Goal: Task Accomplishment & Management: Use online tool/utility

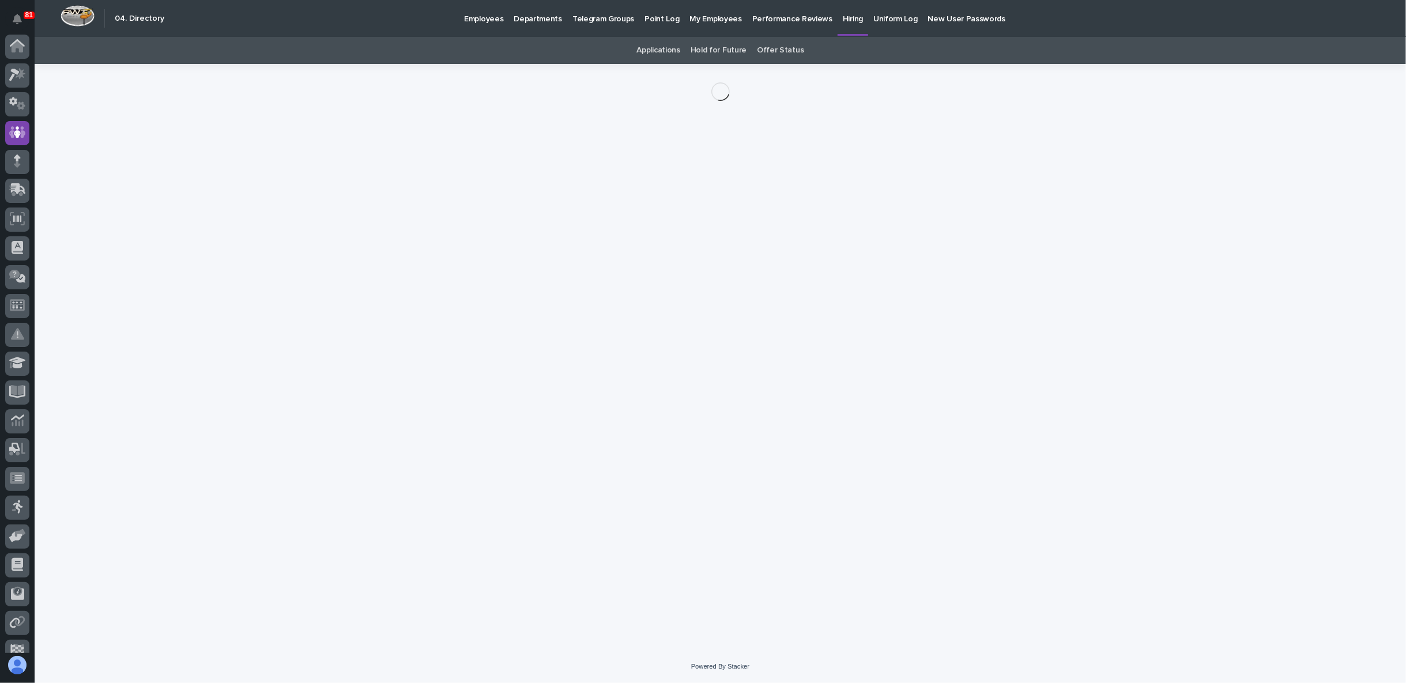
scroll to position [73, 0]
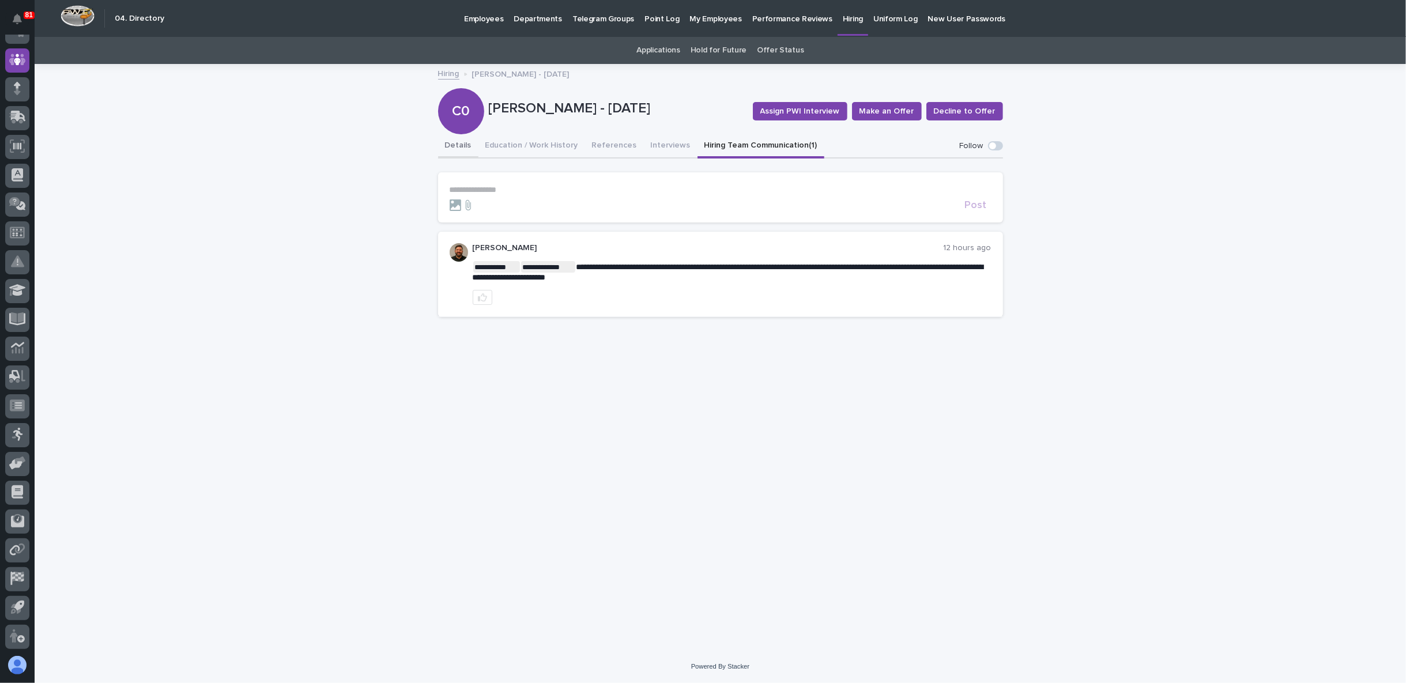
click at [463, 144] on button "Details" at bounding box center [458, 146] width 40 height 24
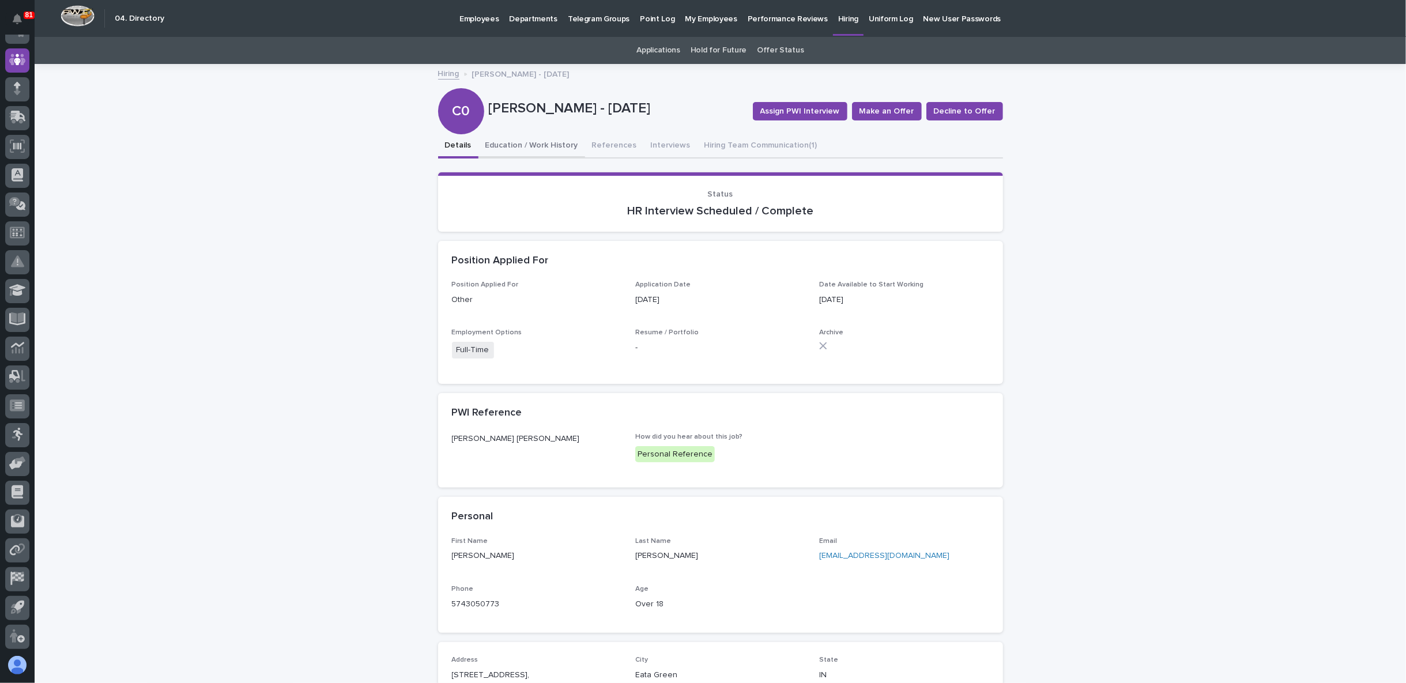
click at [507, 144] on button "Education / Work History" at bounding box center [532, 146] width 107 height 24
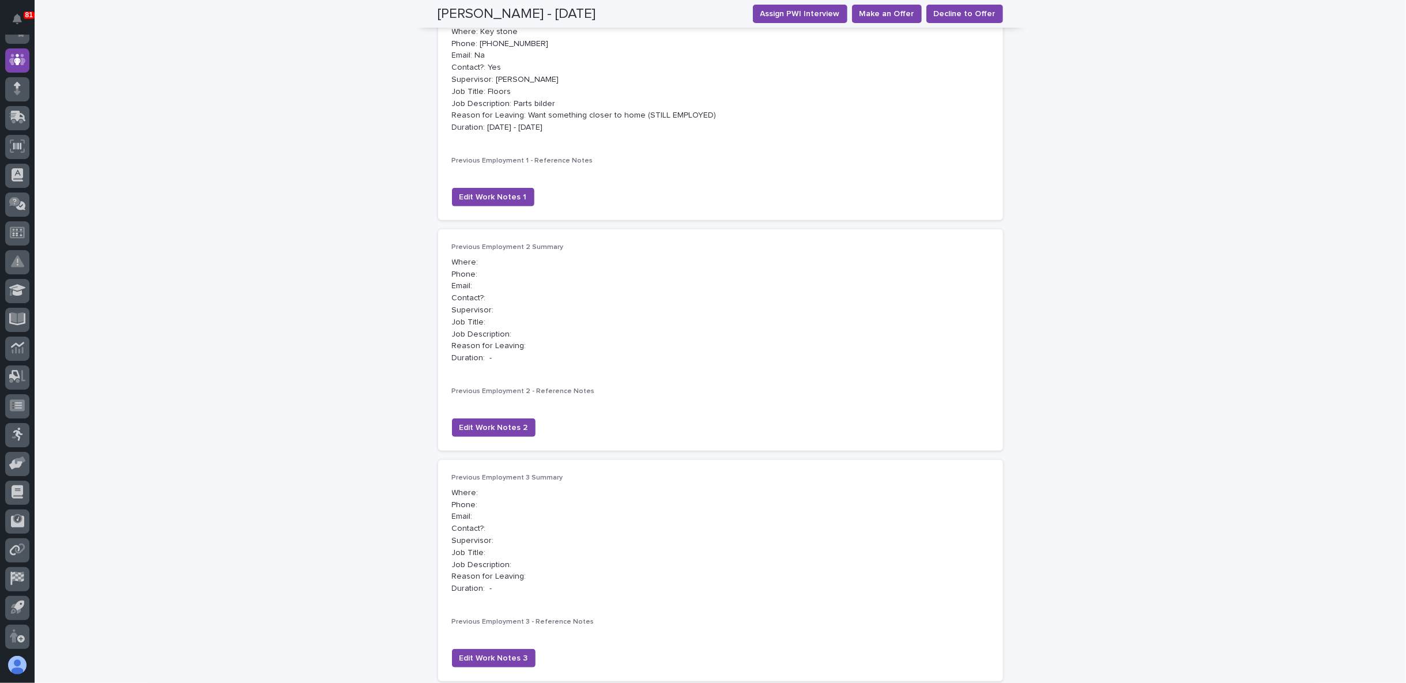
scroll to position [448, 0]
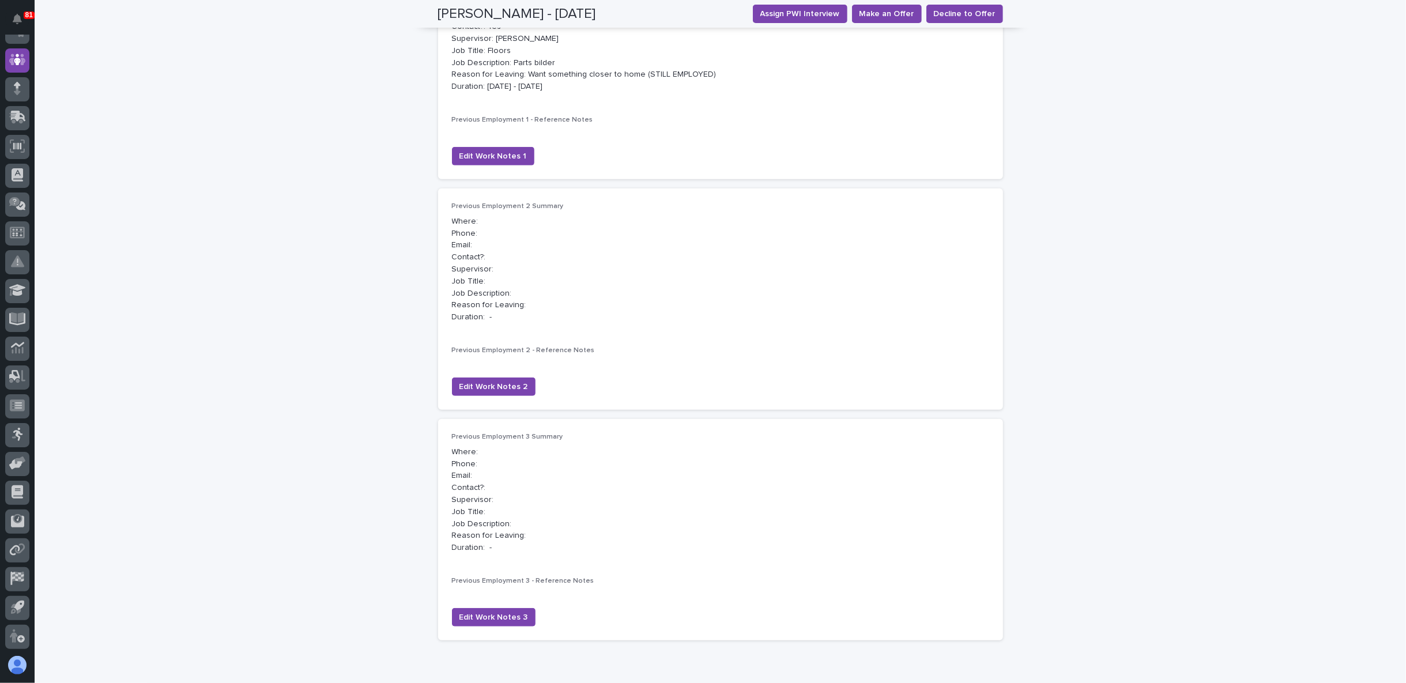
drag, startPoint x: 416, startPoint y: 361, endPoint x: 390, endPoint y: 322, distance: 46.7
click at [390, 322] on div "**********" at bounding box center [721, 162] width 1372 height 1091
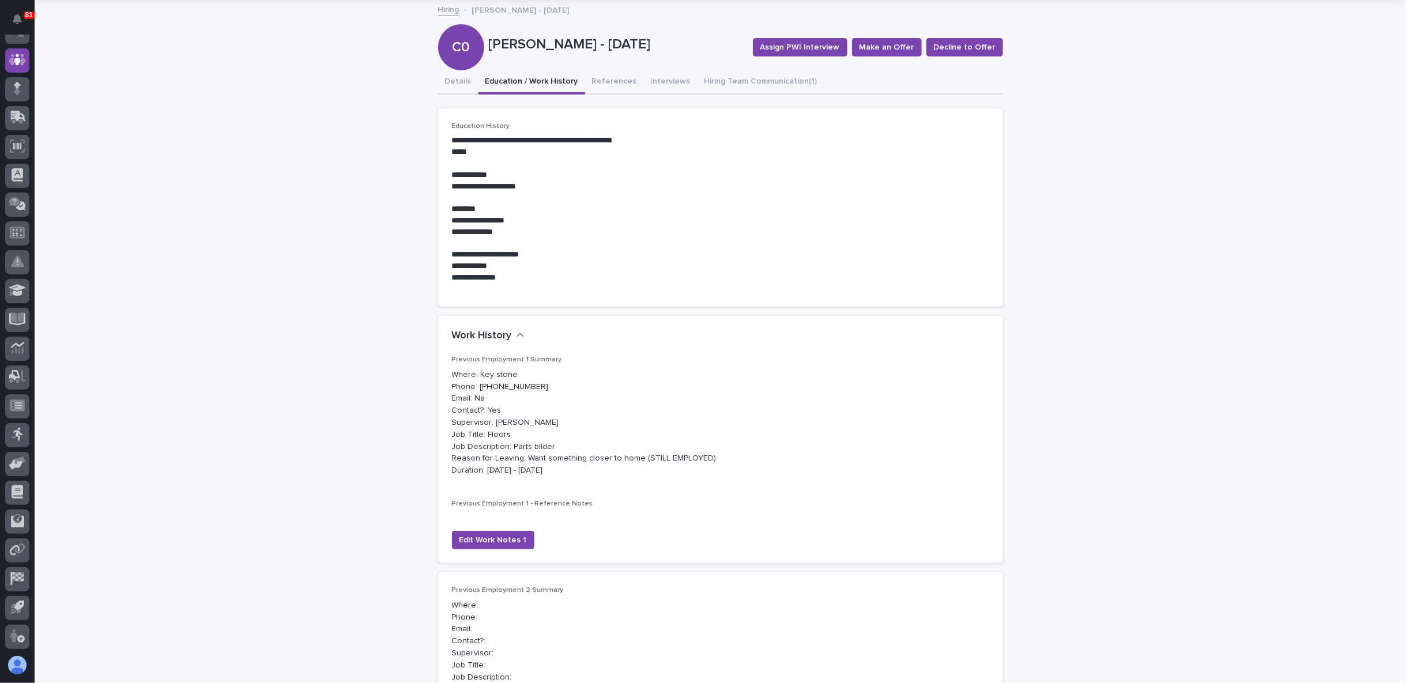
scroll to position [0, 0]
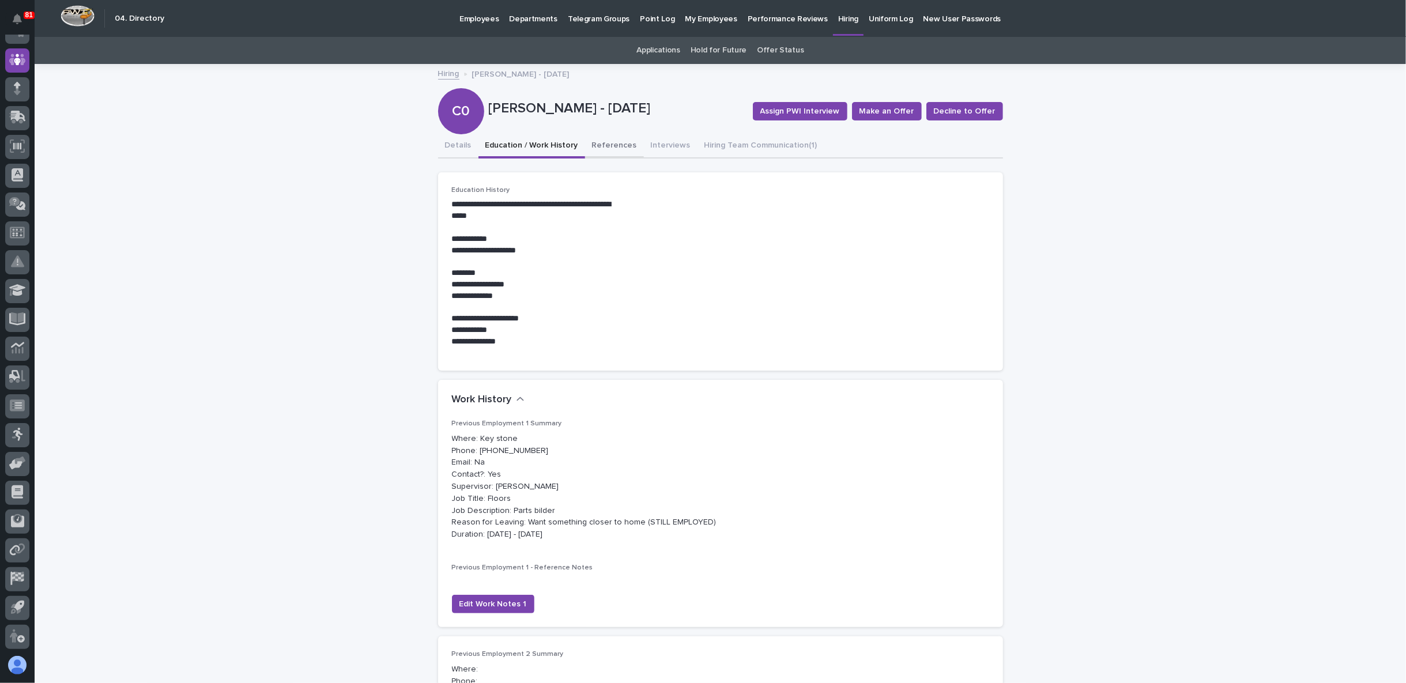
click at [608, 145] on button "References" at bounding box center [614, 146] width 59 height 24
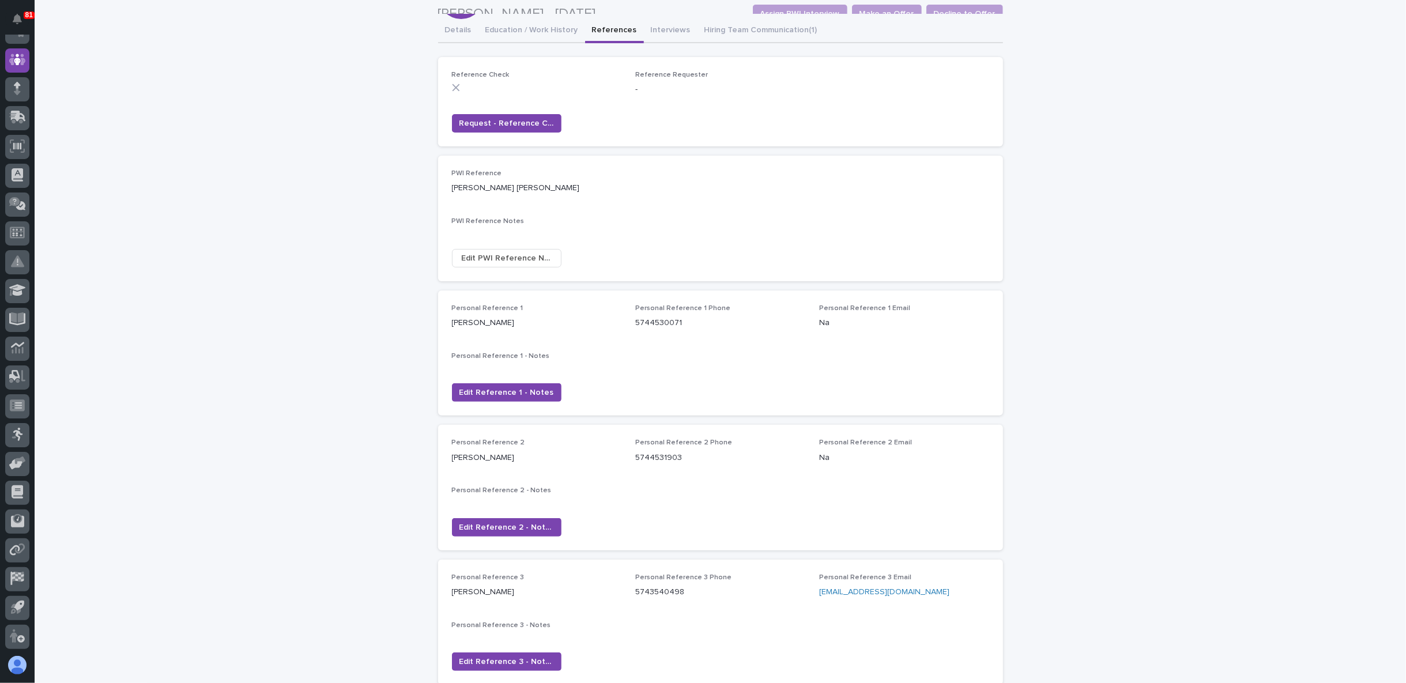
scroll to position [64, 0]
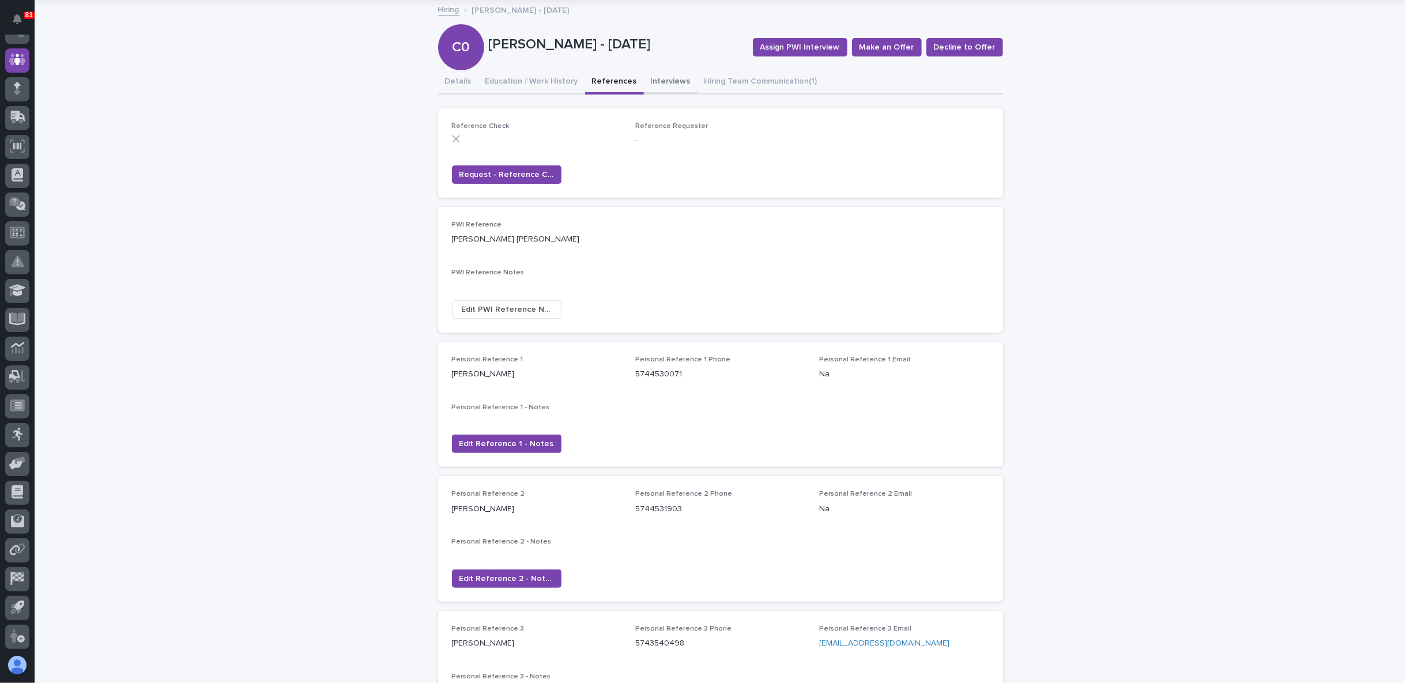
click at [667, 77] on button "Interviews" at bounding box center [671, 82] width 54 height 24
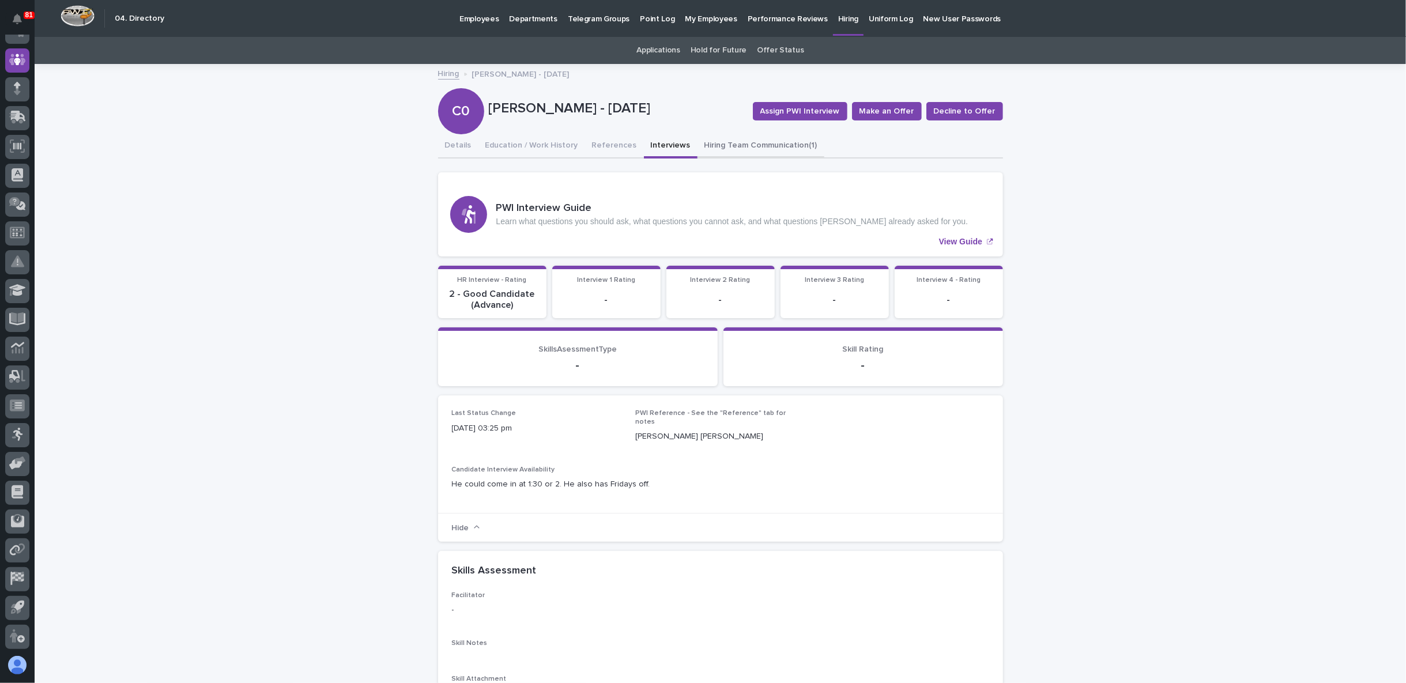
click at [712, 141] on button "Hiring Team Communication (1)" at bounding box center [761, 146] width 127 height 24
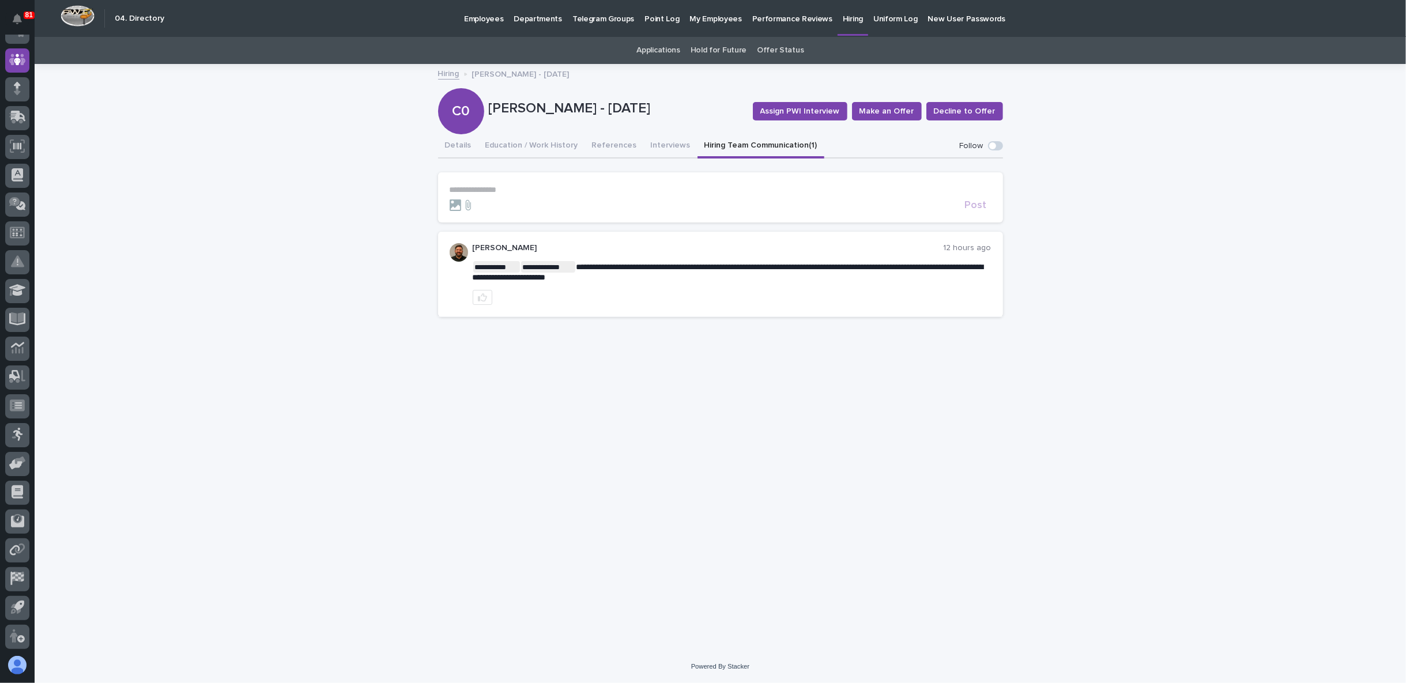
click at [502, 188] on p "**********" at bounding box center [721, 190] width 542 height 10
click at [977, 209] on span "Post" at bounding box center [976, 209] width 22 height 10
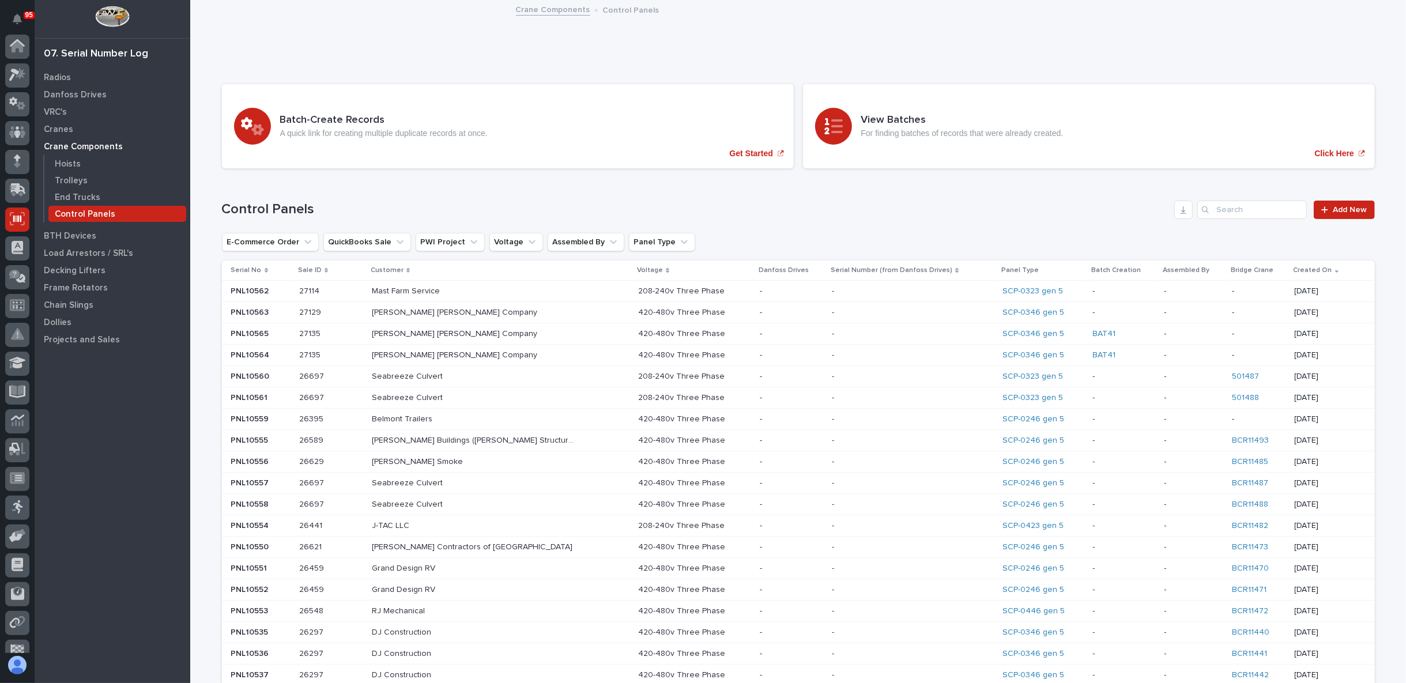
scroll to position [73, 0]
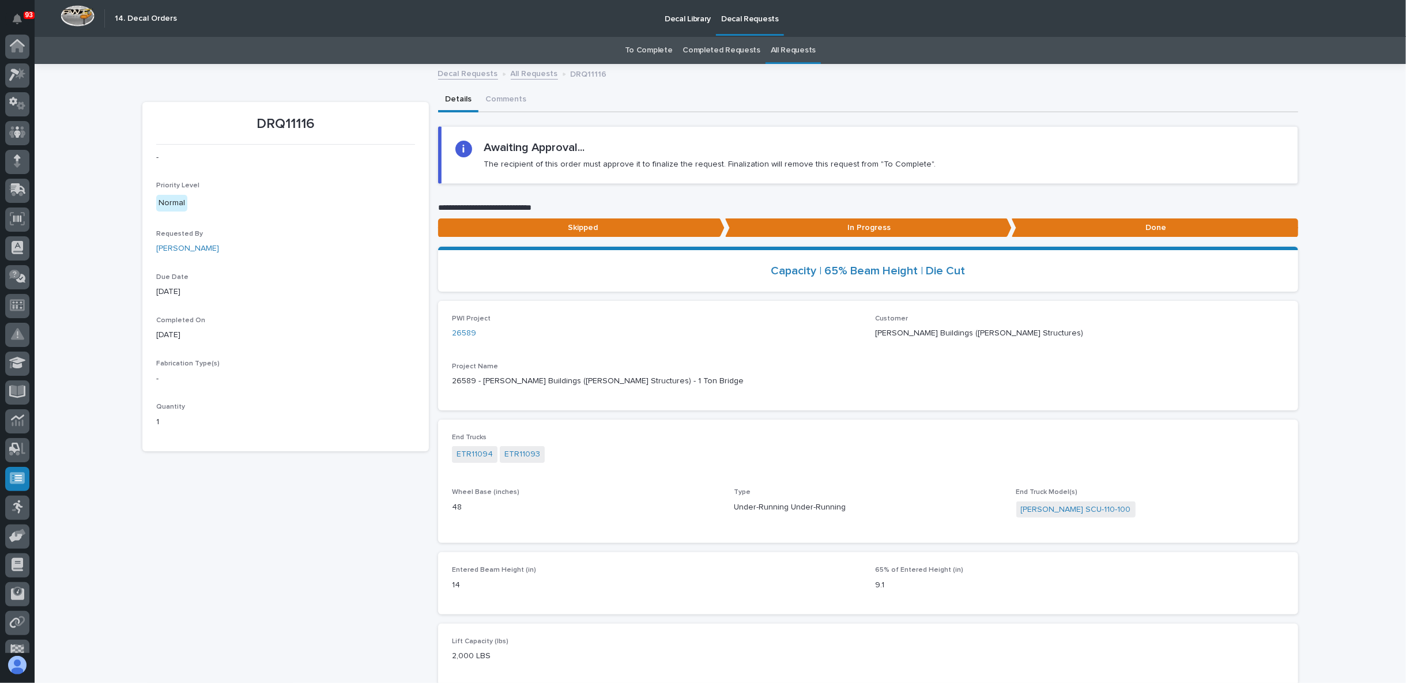
scroll to position [73, 0]
click at [20, 112] on icon at bounding box center [18, 116] width 15 height 11
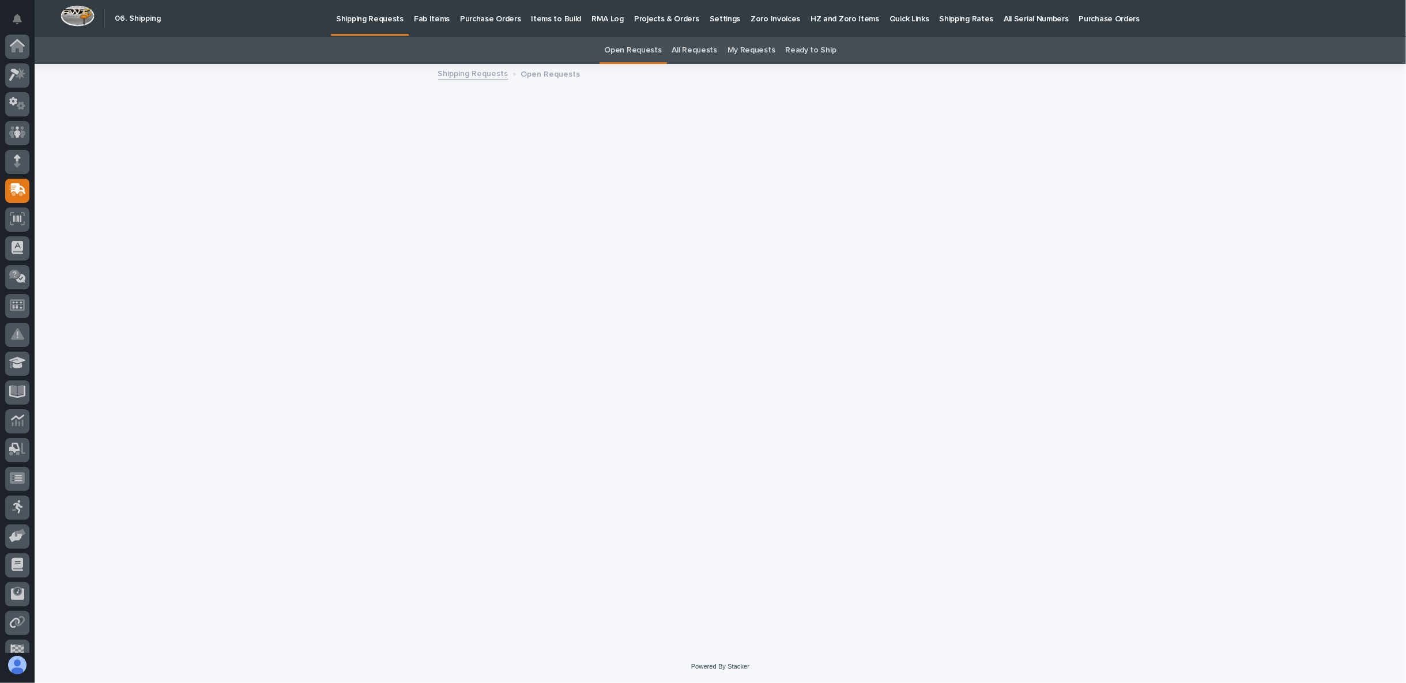
scroll to position [73, 0]
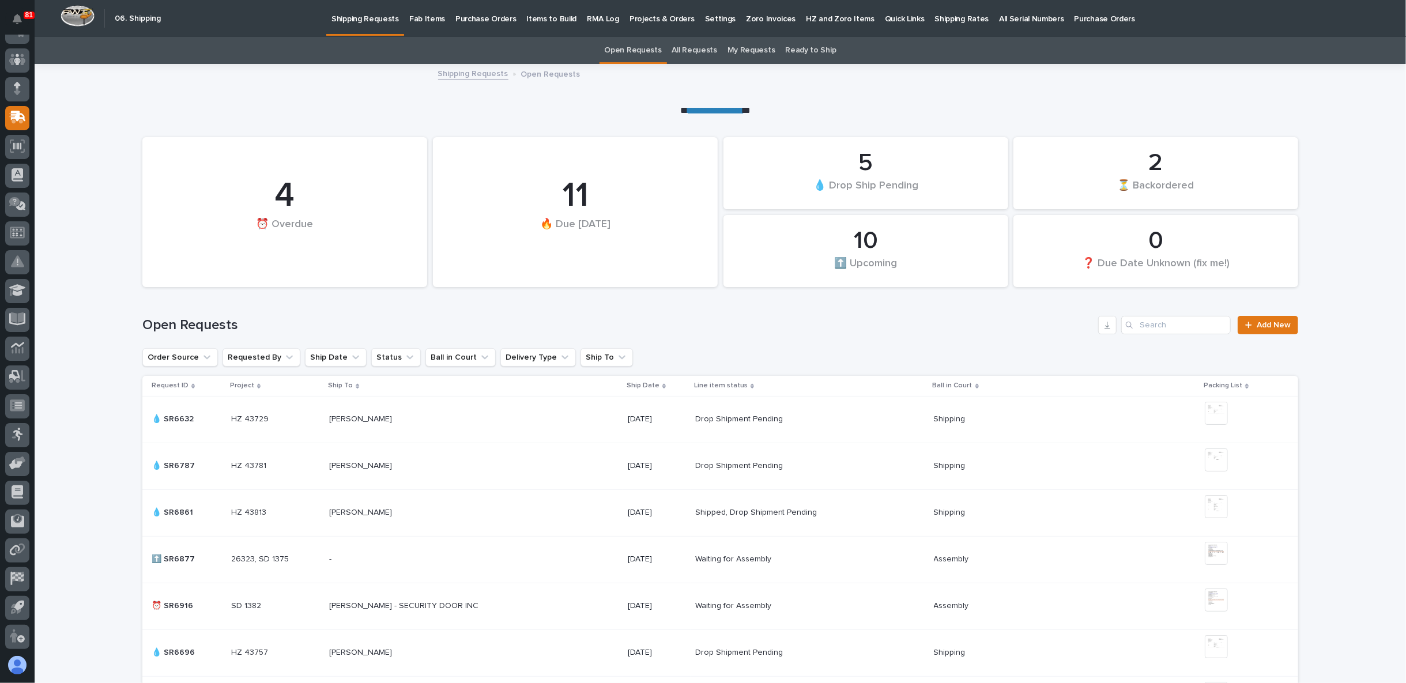
click at [429, 16] on p "Fab Items" at bounding box center [427, 12] width 36 height 24
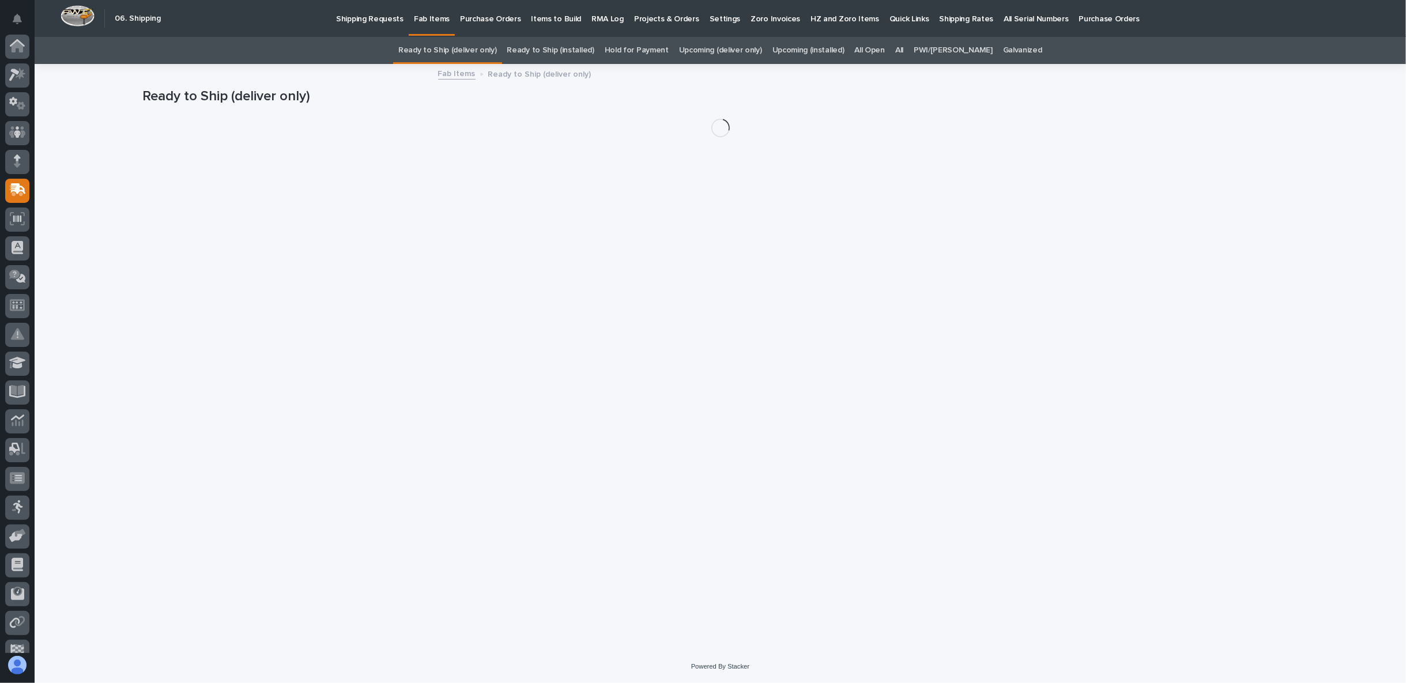
scroll to position [73, 0]
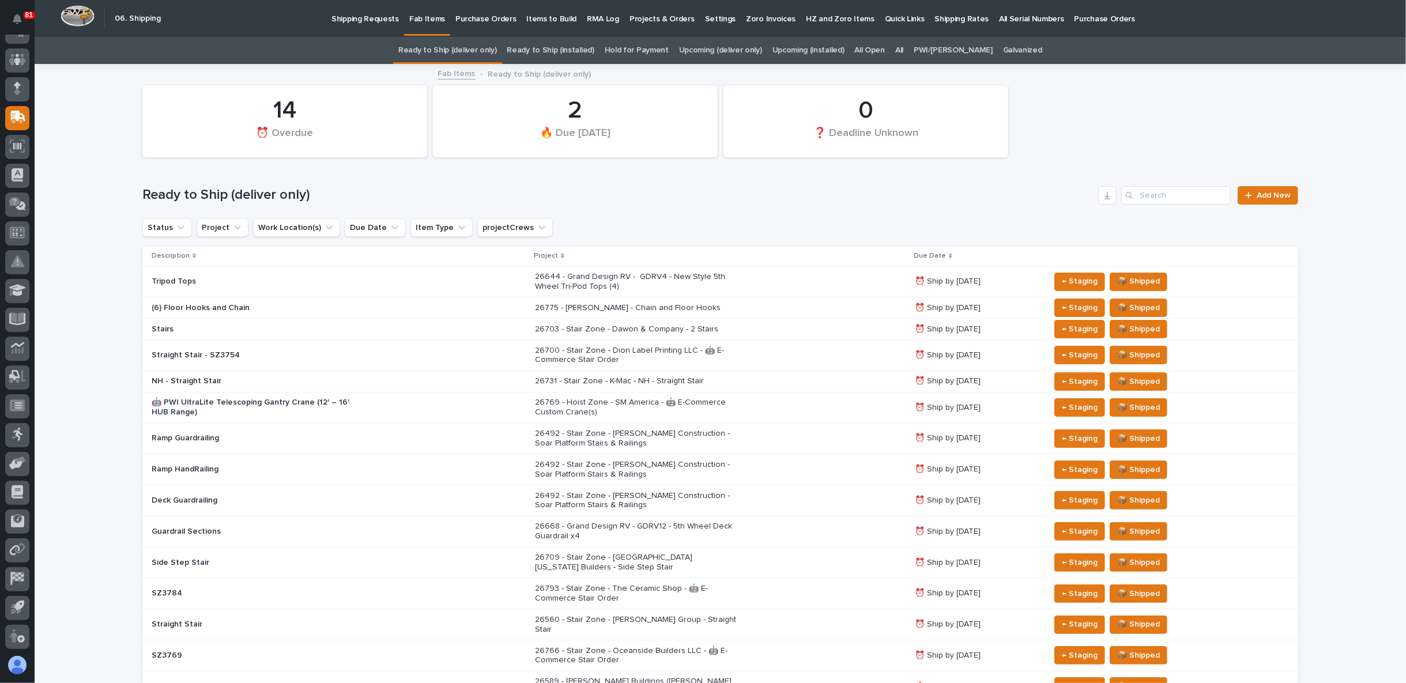
click at [576, 50] on link "Ready to Ship (installed)" at bounding box center [550, 50] width 87 height 27
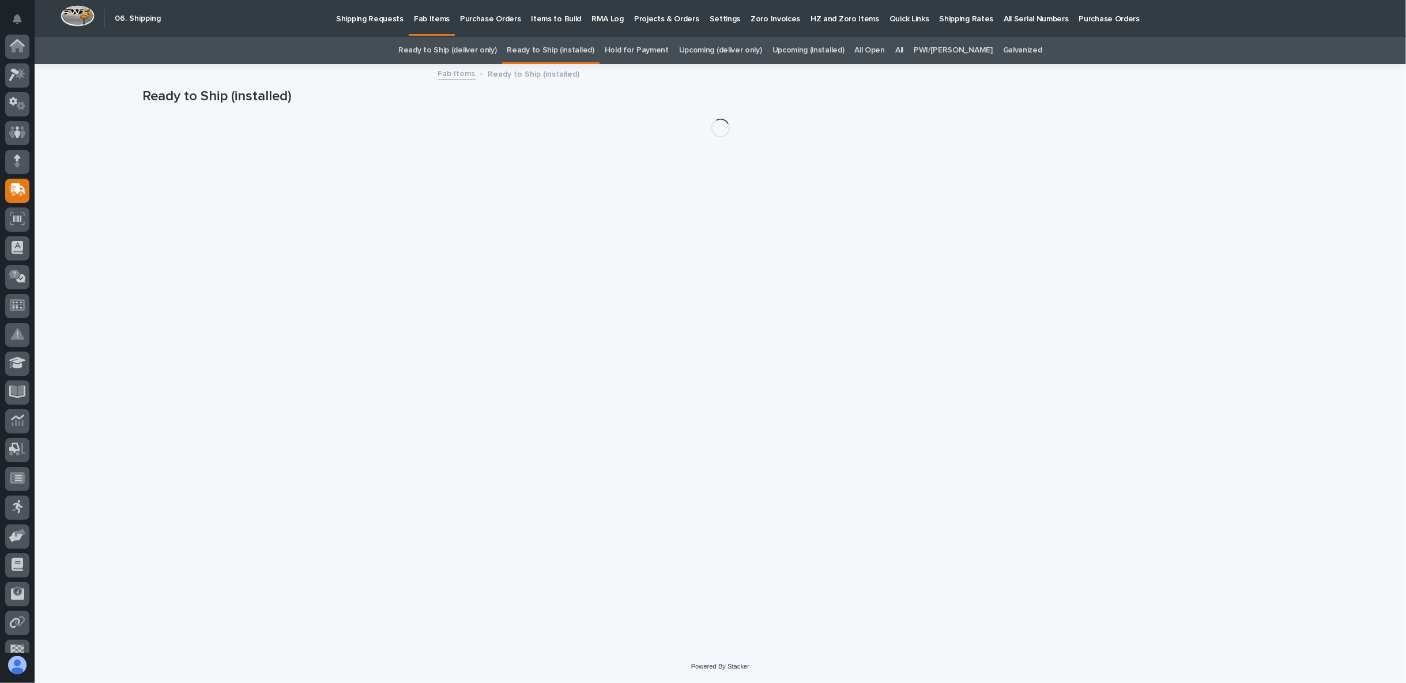
scroll to position [73, 0]
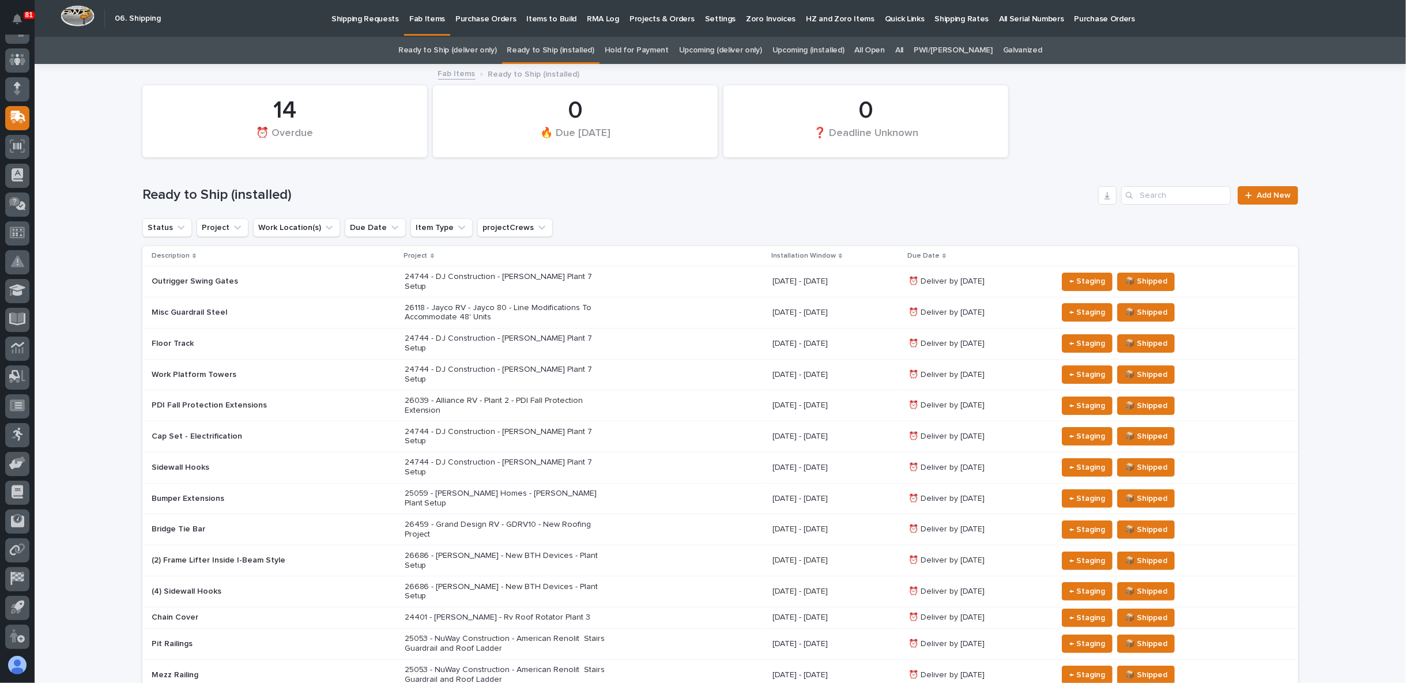
click at [746, 47] on link "Upcoming (deliver only)" at bounding box center [720, 50] width 83 height 27
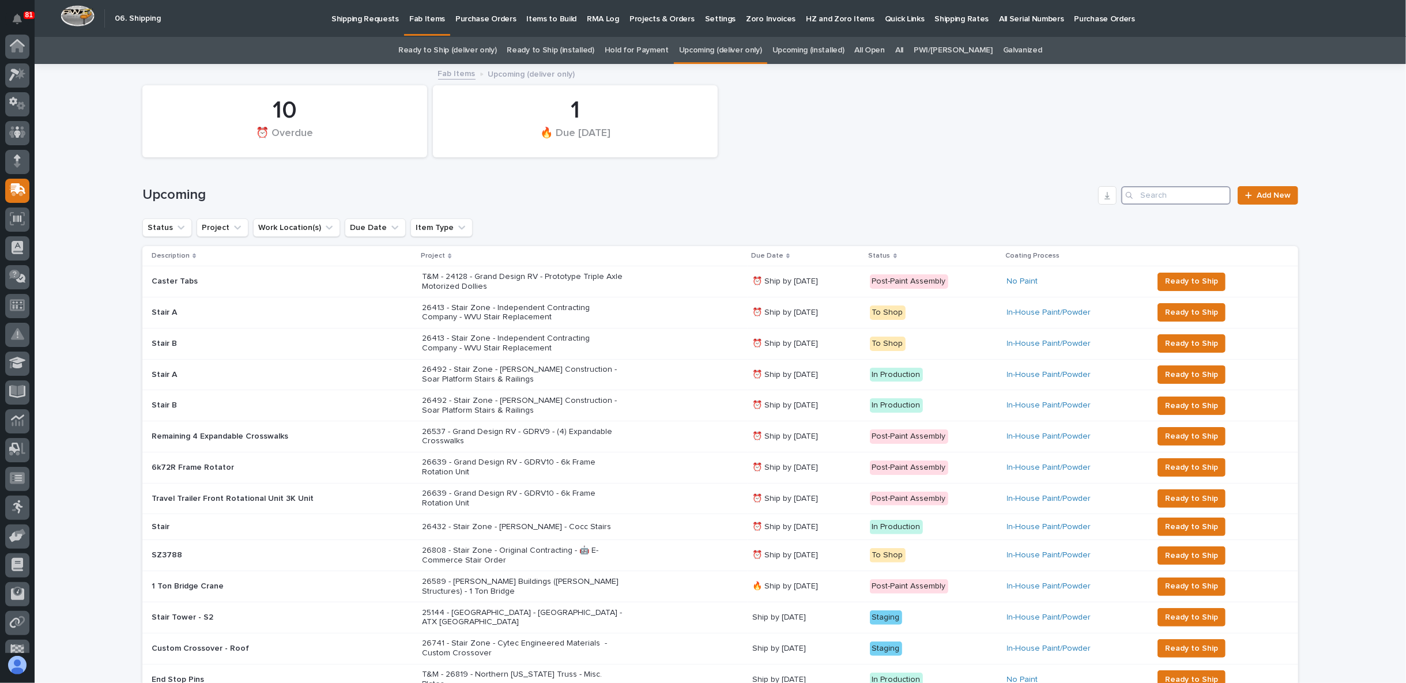
click at [1139, 194] on input "Search" at bounding box center [1177, 195] width 110 height 18
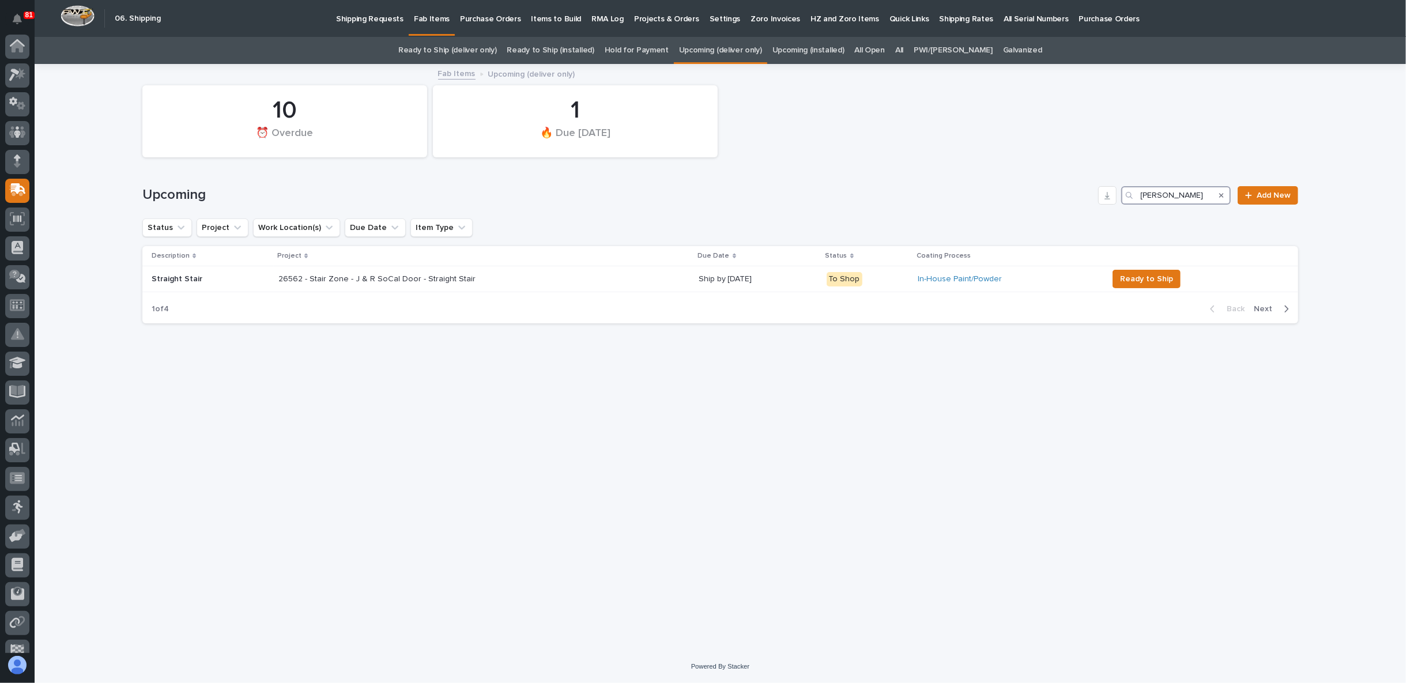
scroll to position [73, 0]
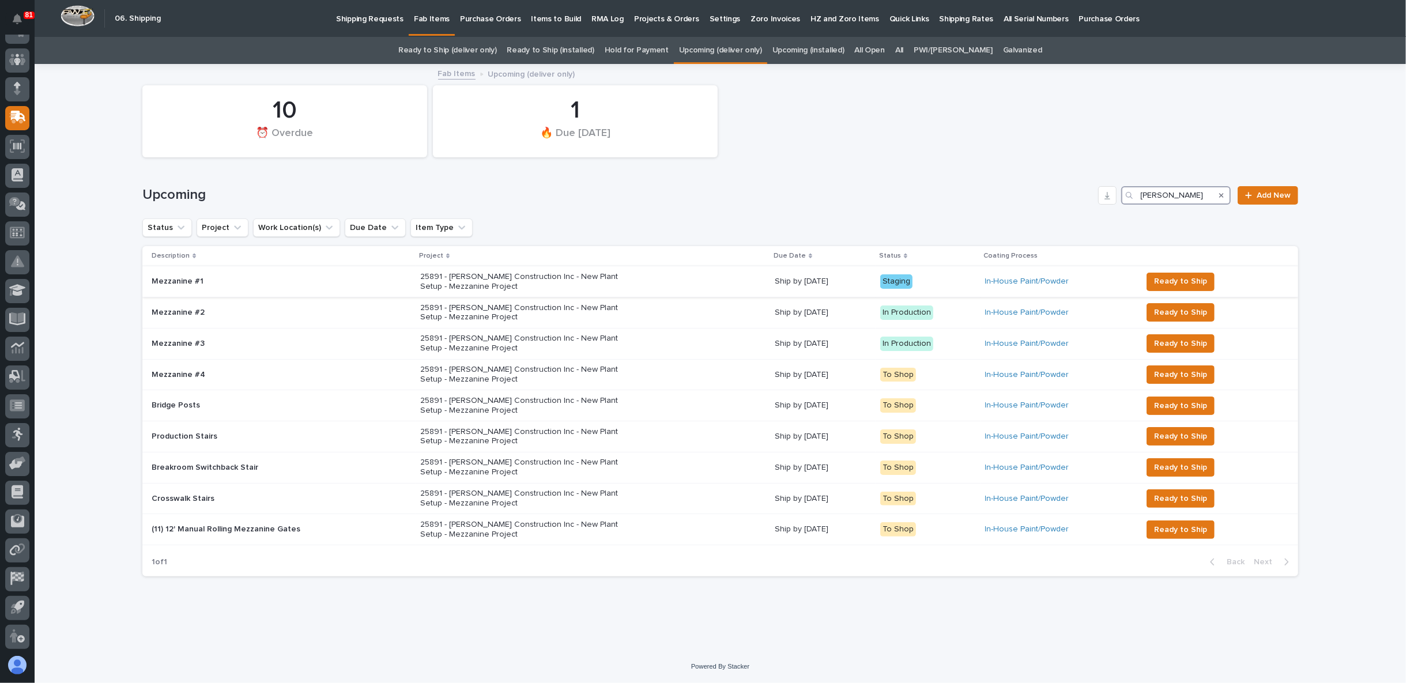
type input "j a"
click at [488, 284] on p "25891 - J A Wagner Construction Inc - New Plant Setup - Mezzanine Project" at bounding box center [521, 282] width 202 height 20
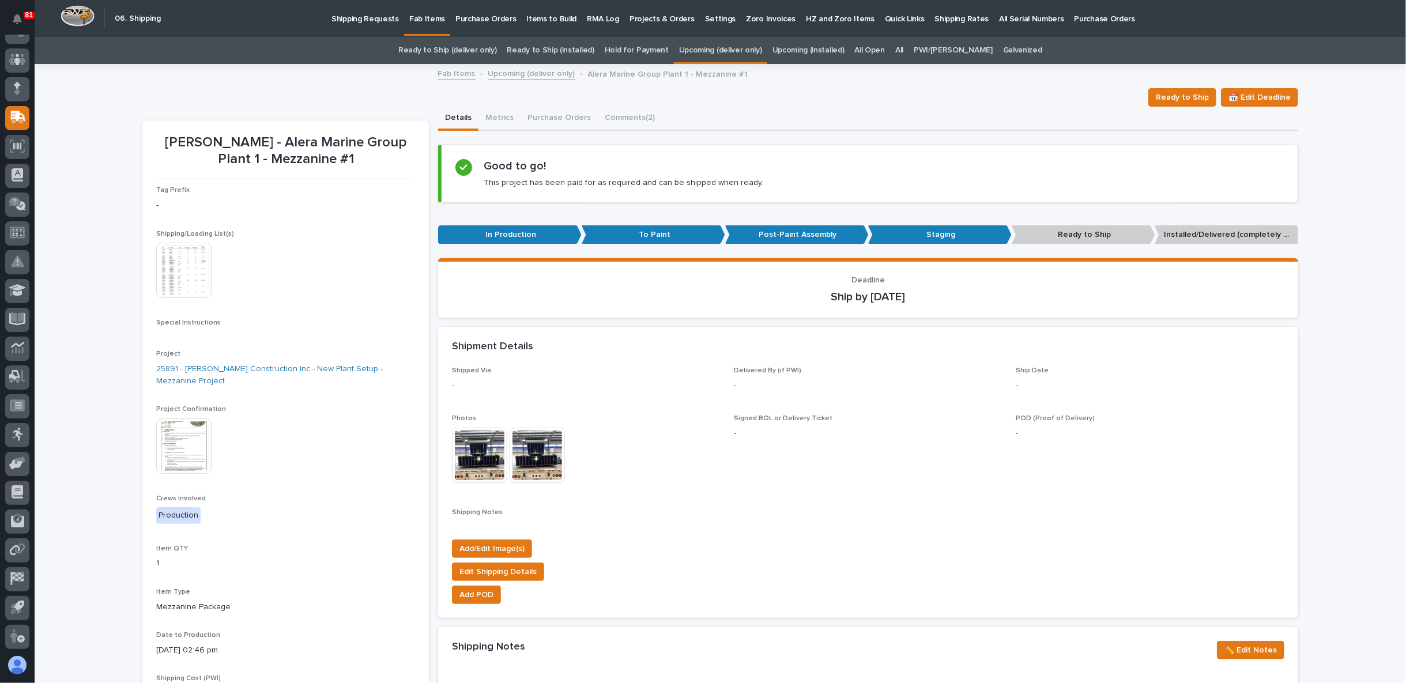
click at [470, 453] on img at bounding box center [479, 455] width 55 height 55
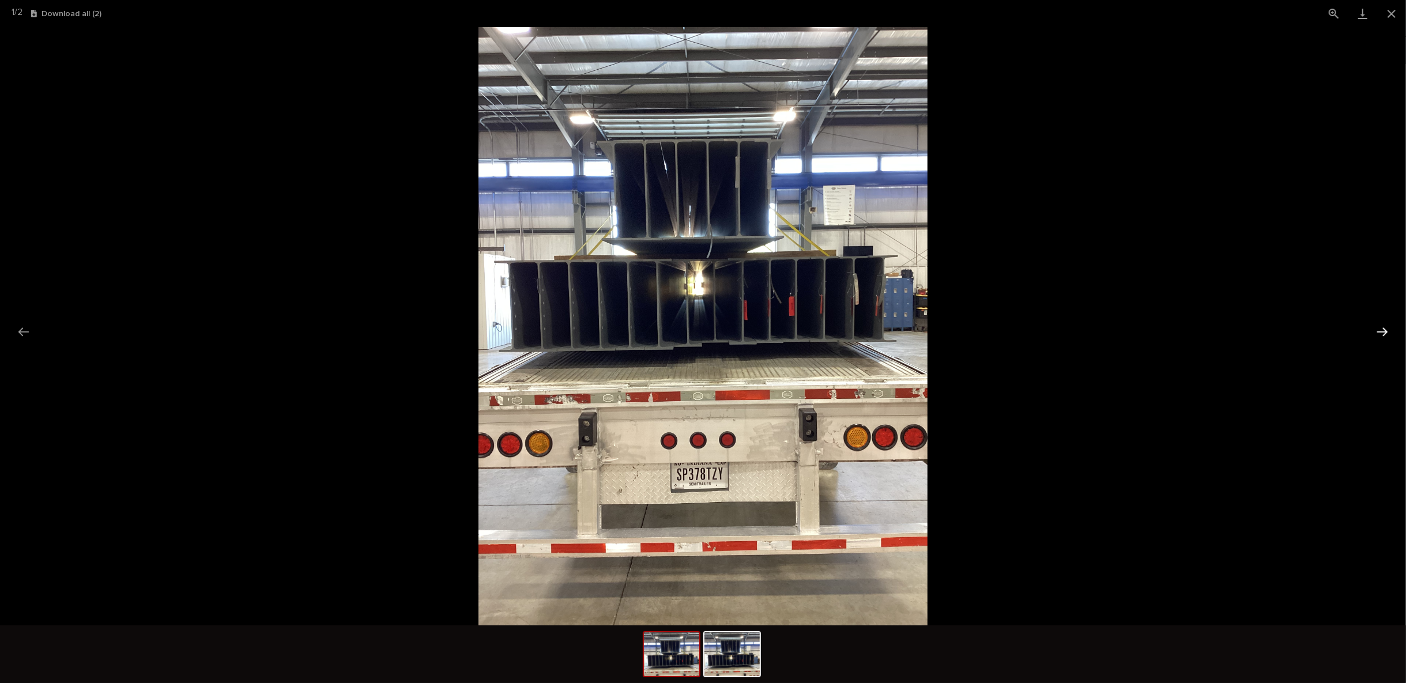
click at [1379, 328] on button "Next slide" at bounding box center [1383, 332] width 24 height 22
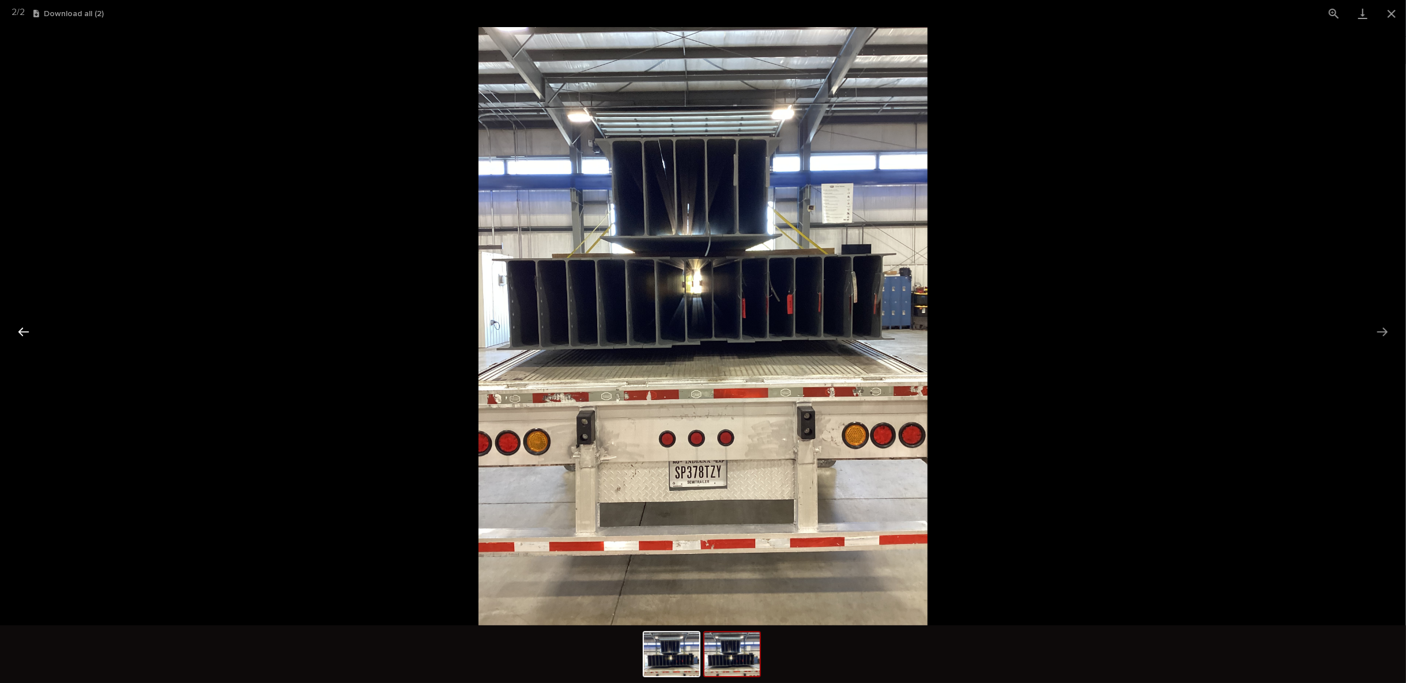
click at [20, 333] on button "Previous slide" at bounding box center [24, 332] width 24 height 22
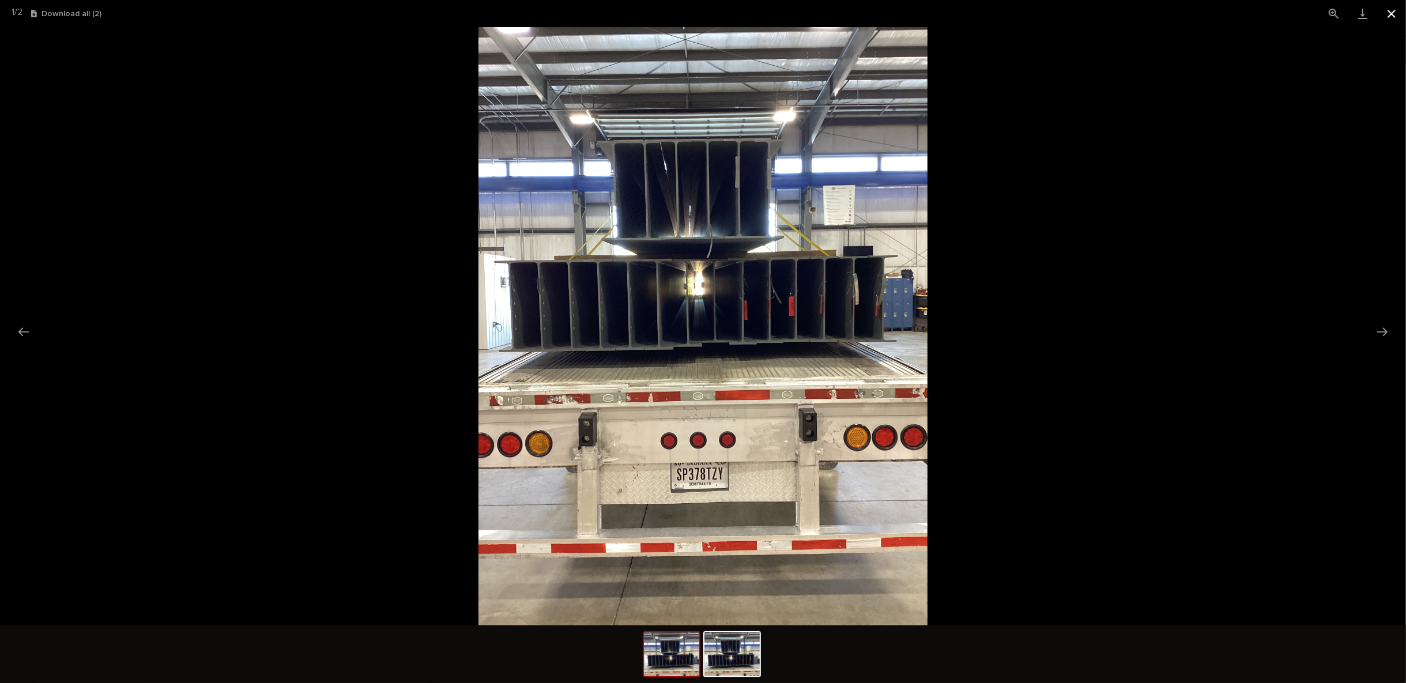
click at [1392, 12] on button "Close gallery" at bounding box center [1392, 13] width 29 height 27
